Goal: Transaction & Acquisition: Purchase product/service

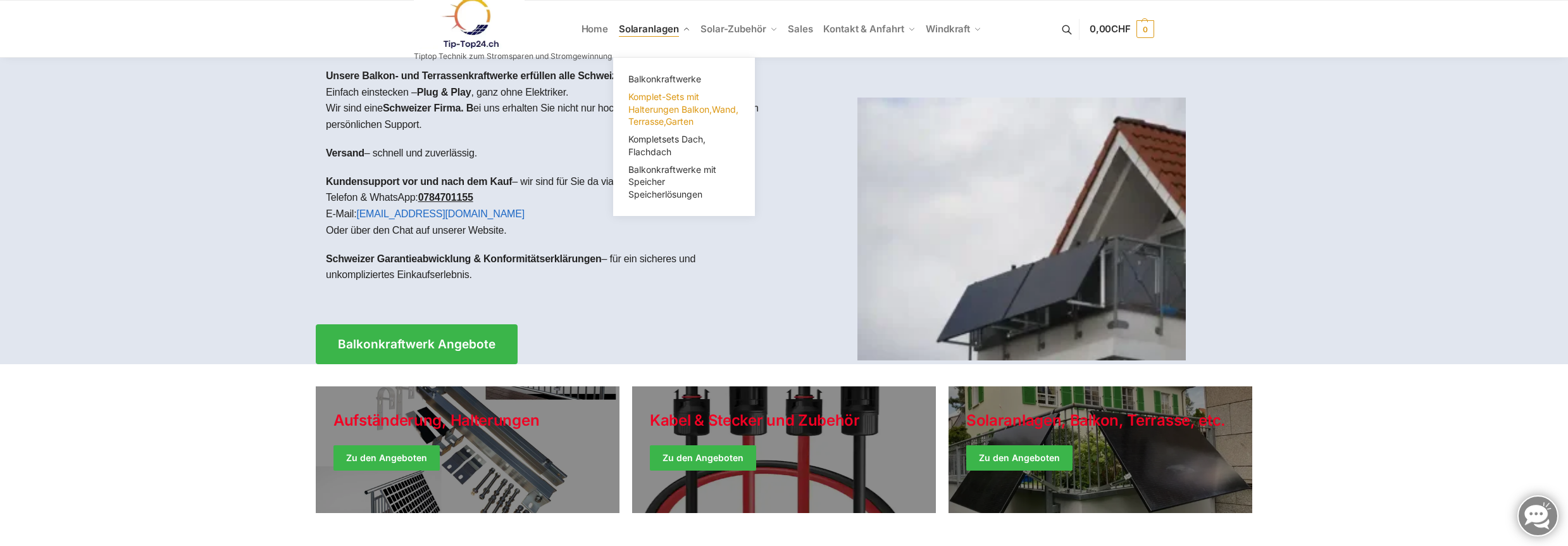
click at [657, 119] on span "Komplet-Sets mit Halterungen Balkon,Wand, Terrasse,Garten" at bounding box center [683, 109] width 110 height 36
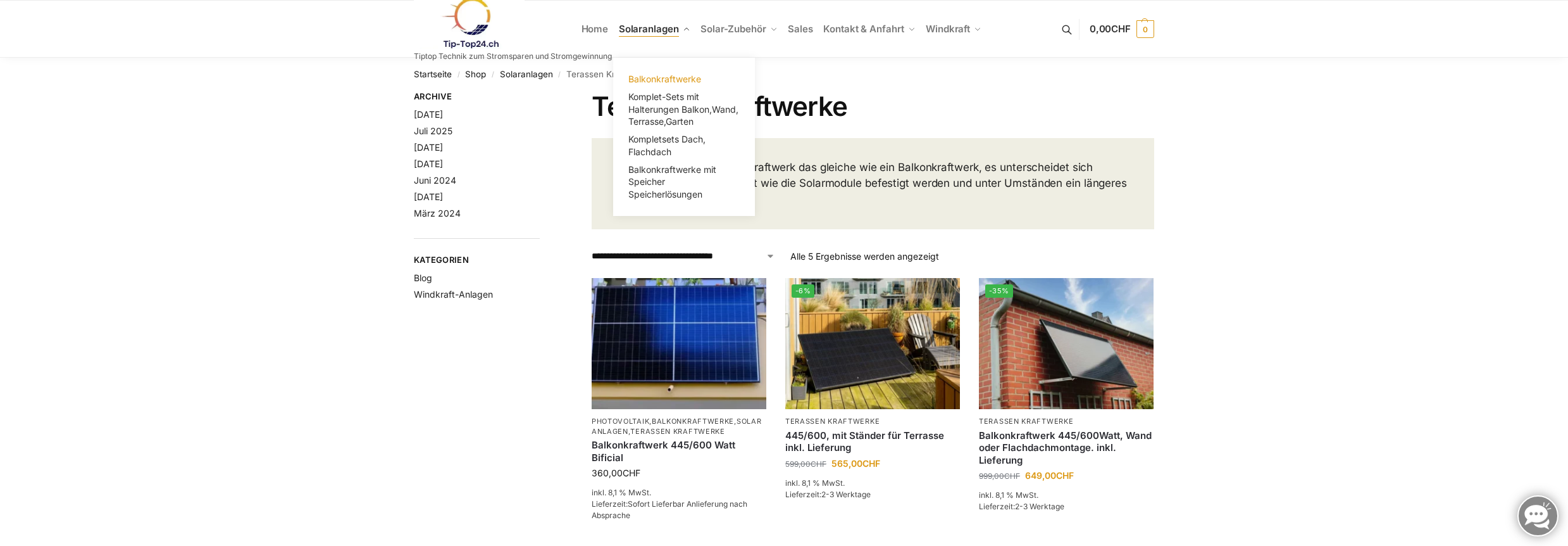
click at [651, 78] on span "Balkonkraftwerke" at bounding box center [664, 78] width 72 height 11
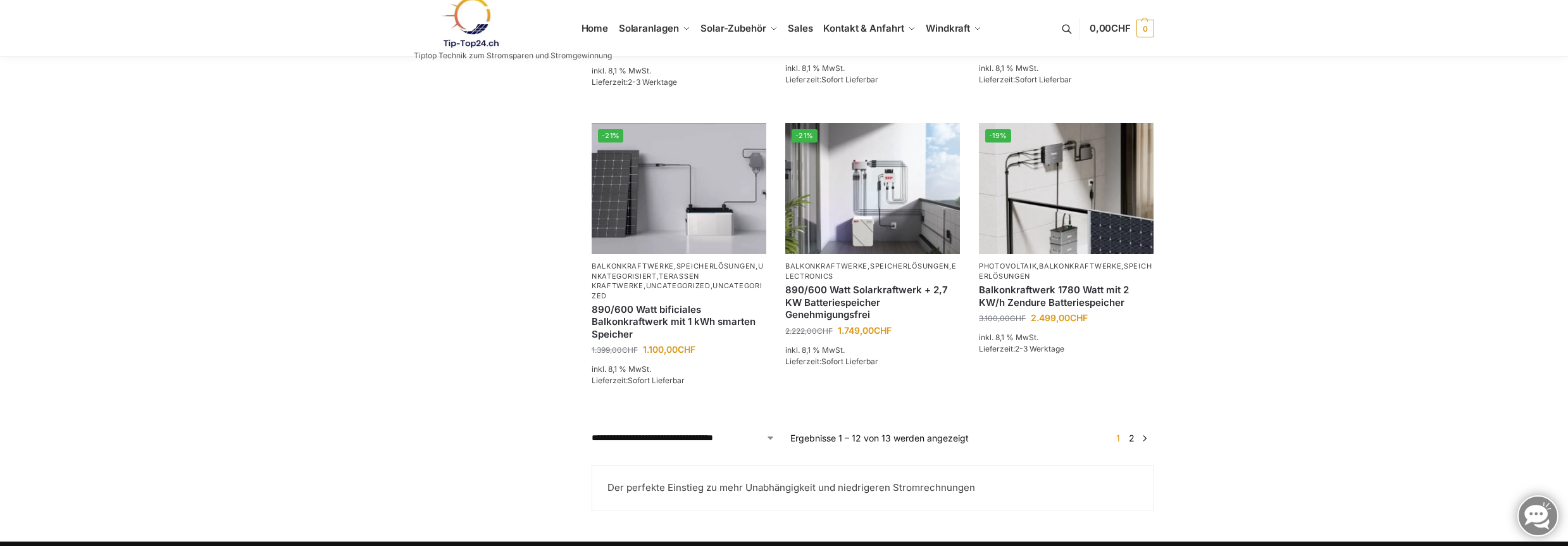
scroll to position [506, 0]
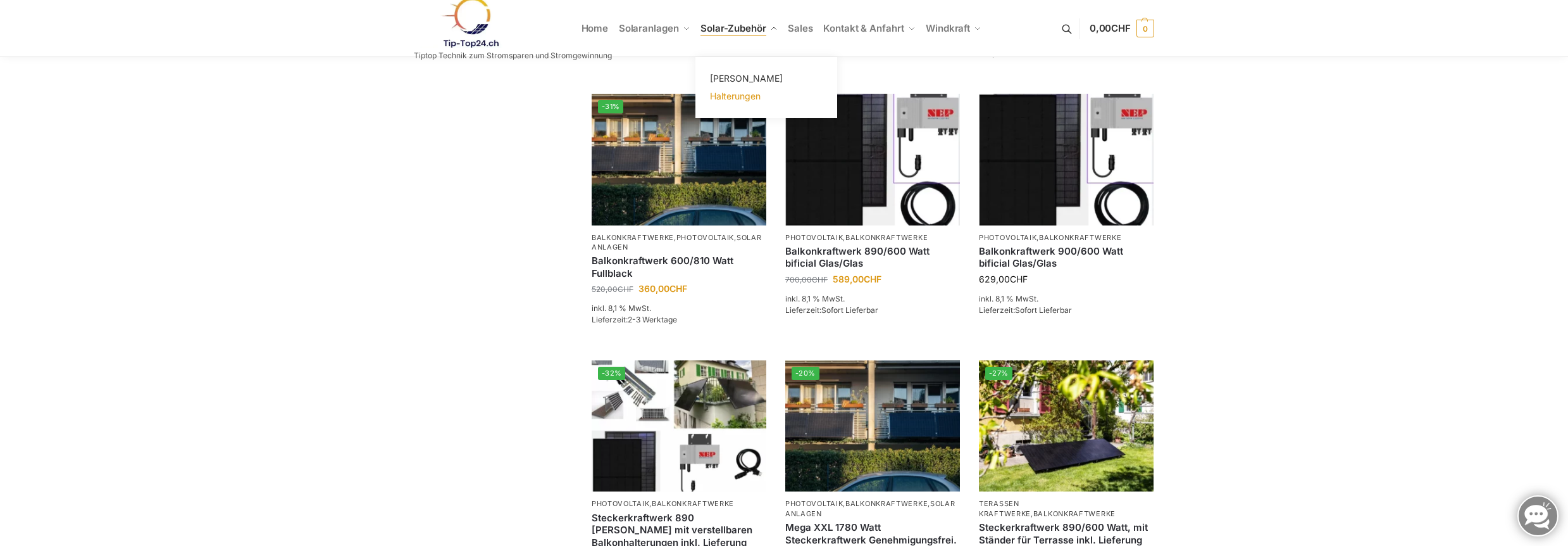
click at [736, 101] on span "Halterungen" at bounding box center [736, 95] width 51 height 11
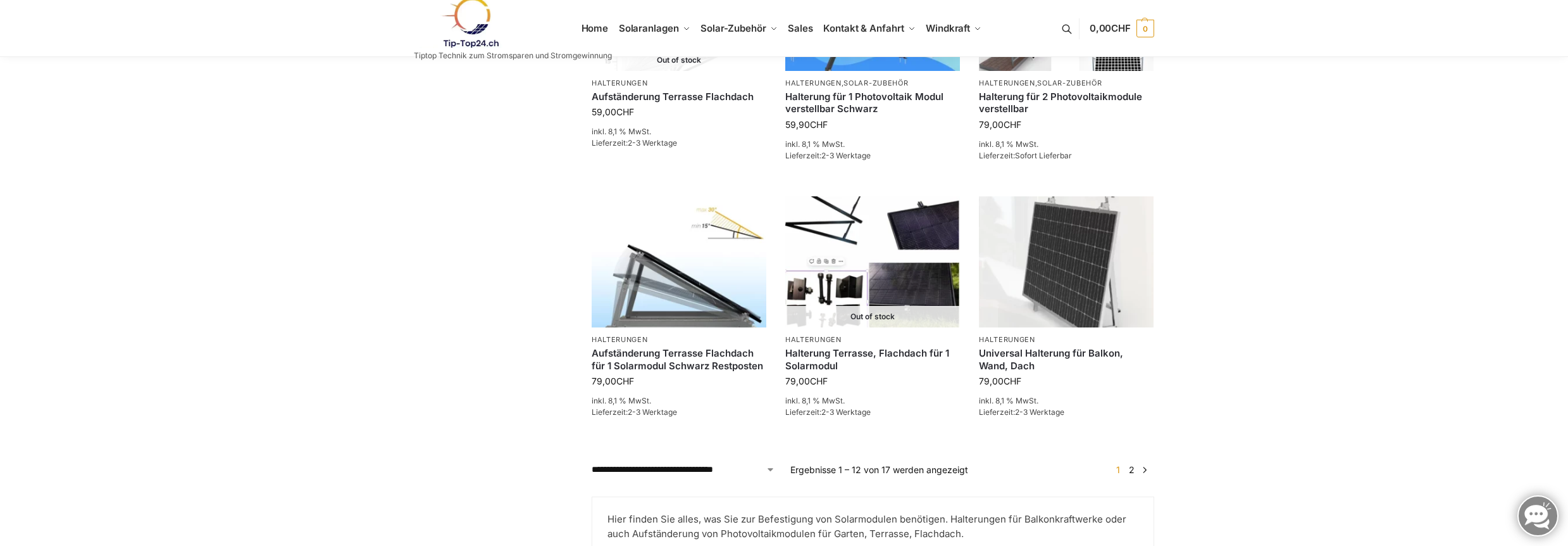
scroll to position [1249, 0]
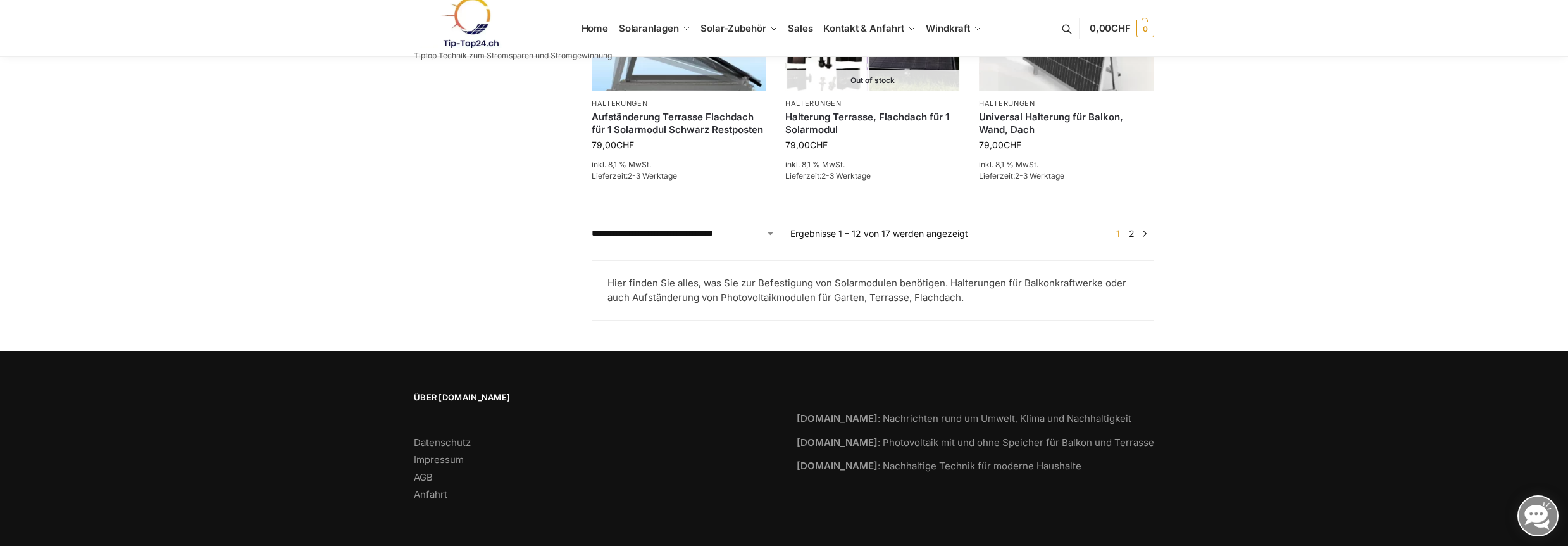
click at [1130, 233] on link "2" at bounding box center [1131, 233] width 12 height 11
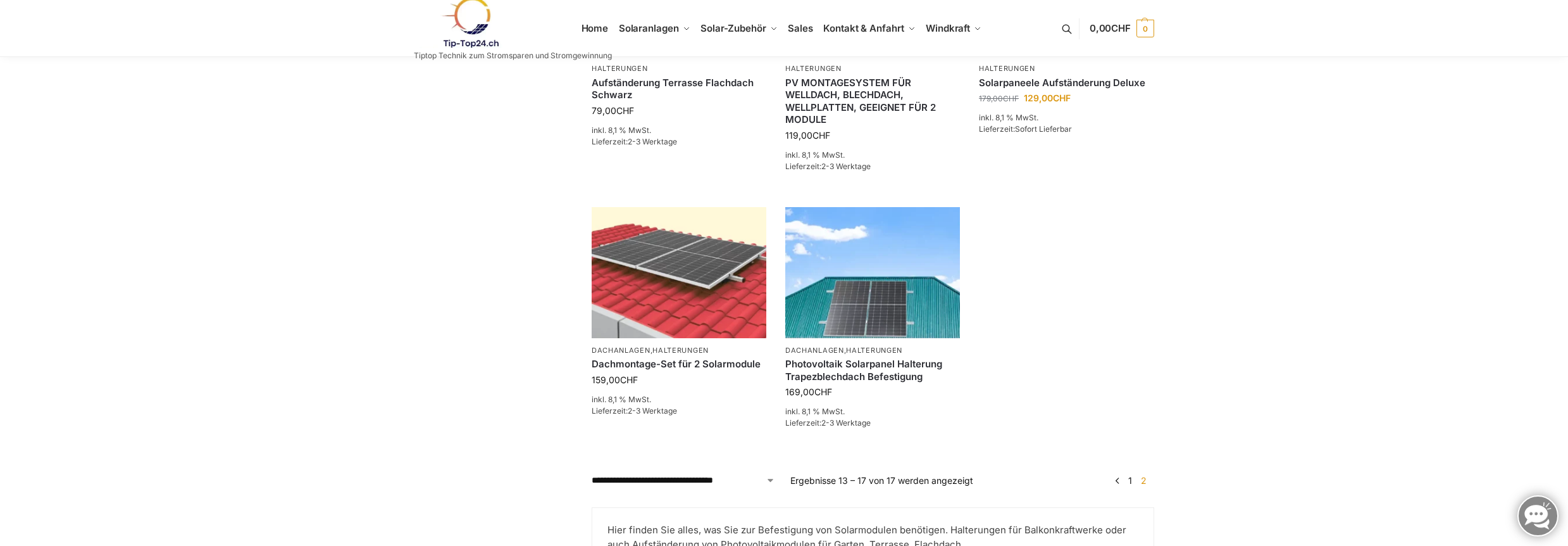
scroll to position [253, 0]
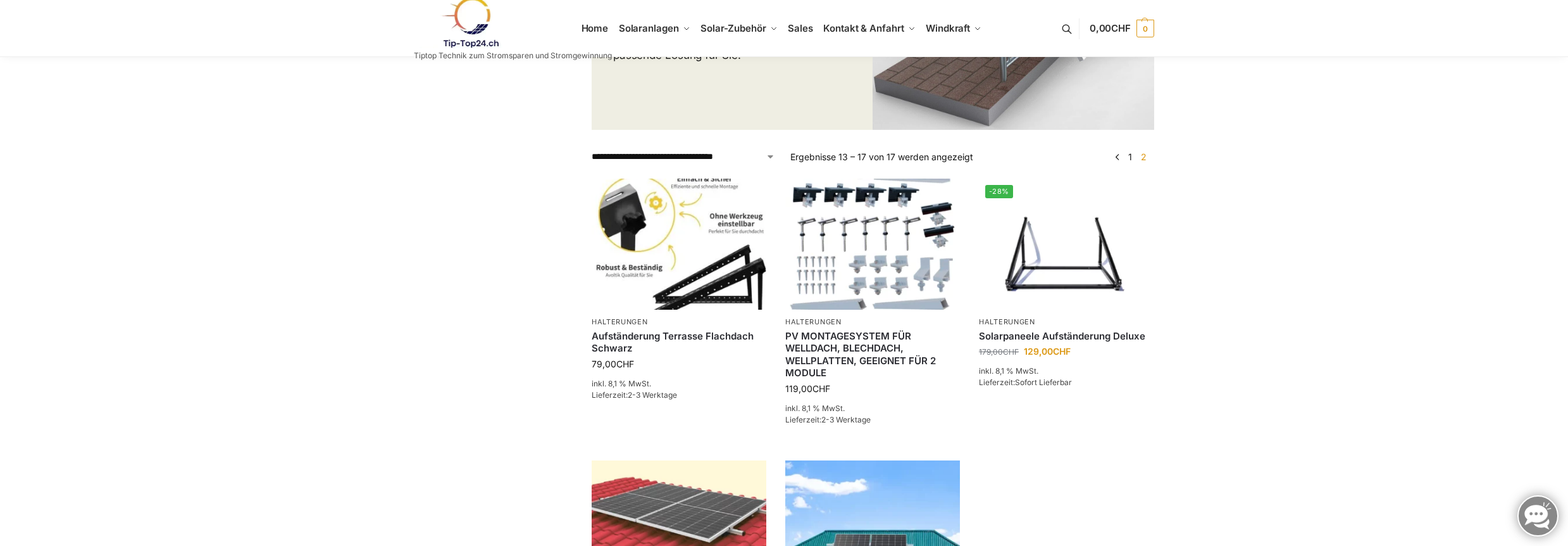
click at [461, 34] on img at bounding box center [469, 22] width 111 height 51
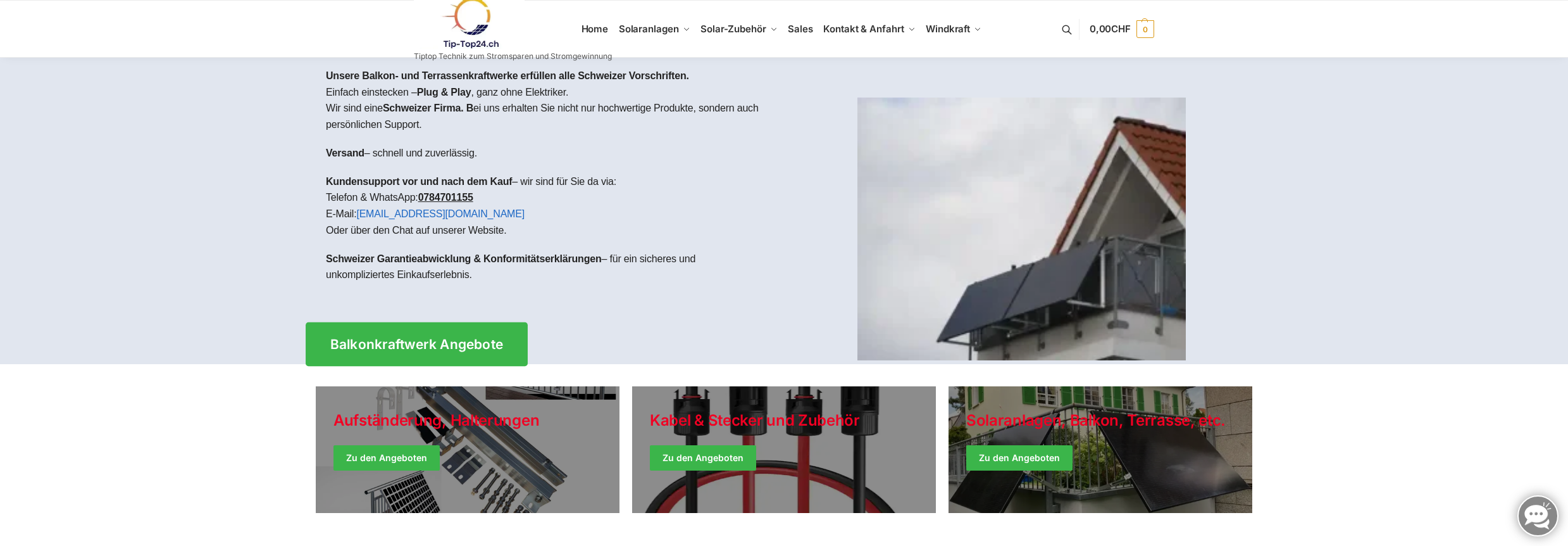
click at [431, 341] on span "Balkonkraftwerk Angebote" at bounding box center [416, 344] width 173 height 13
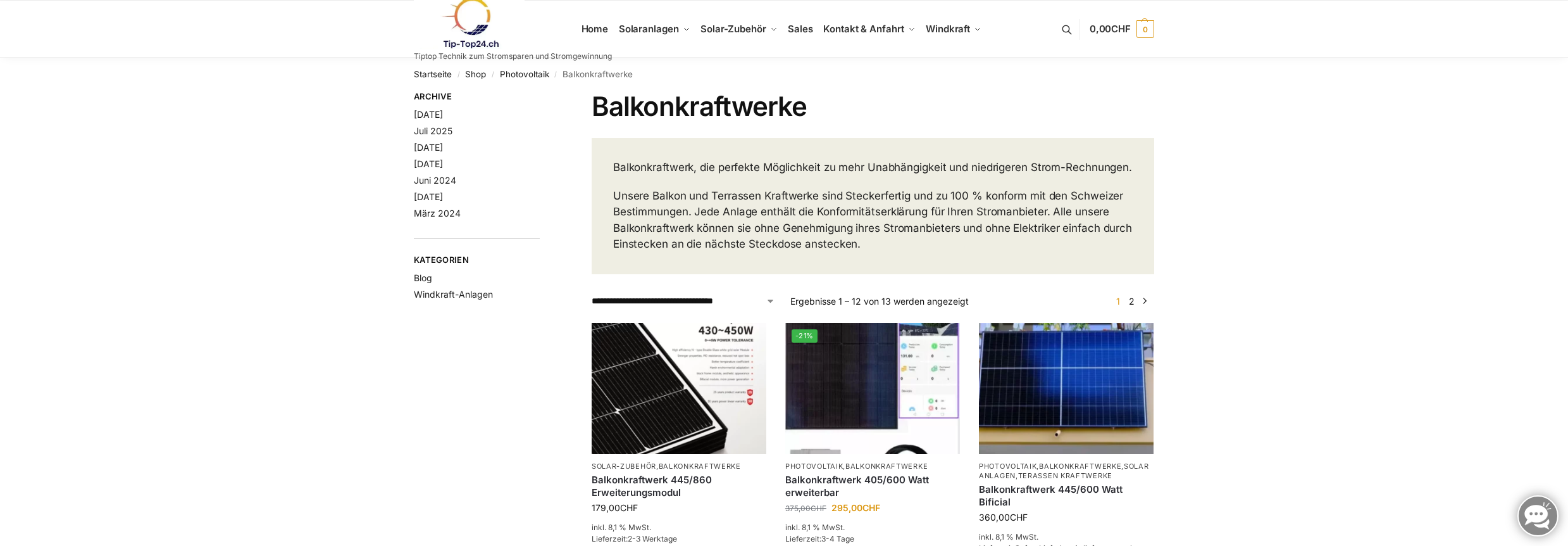
click at [461, 31] on img at bounding box center [469, 23] width 111 height 51
